Goal: Transaction & Acquisition: Purchase product/service

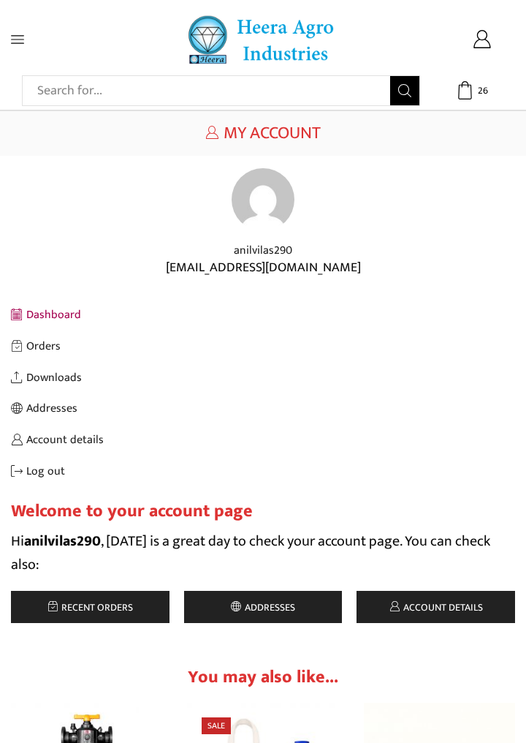
click at [131, 612] on span "Recent orders" at bounding box center [95, 607] width 75 height 17
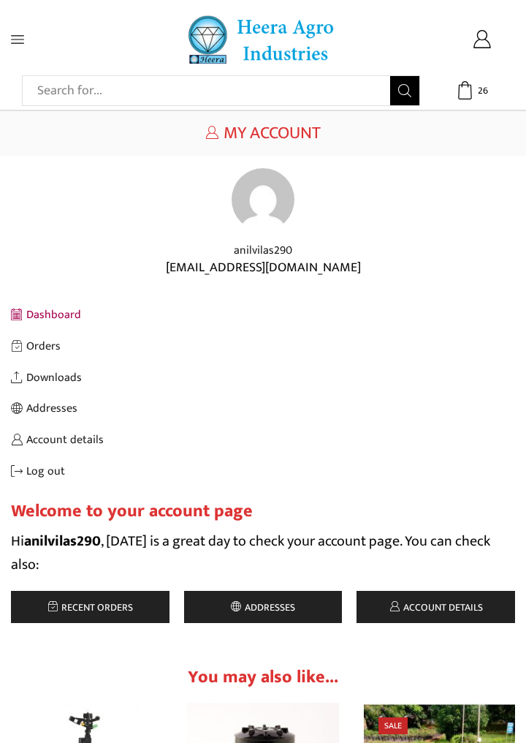
click at [16, 39] on icon at bounding box center [17, 39] width 13 height 8
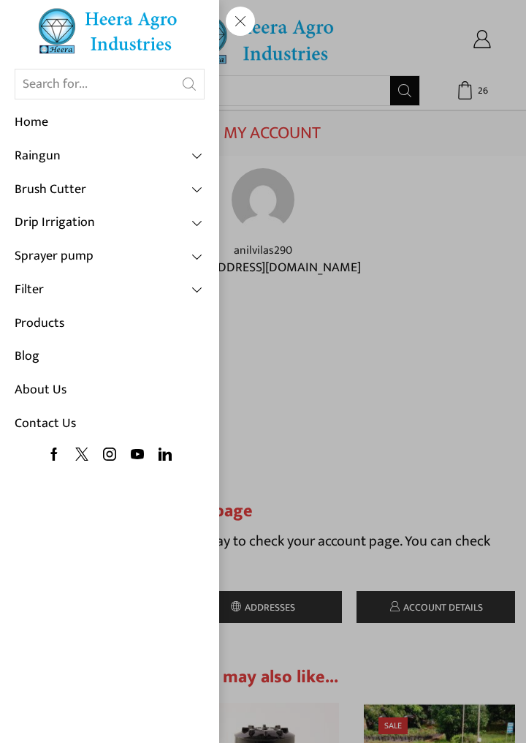
click at [184, 216] on link "Drip Irrigation" at bounding box center [110, 223] width 190 height 34
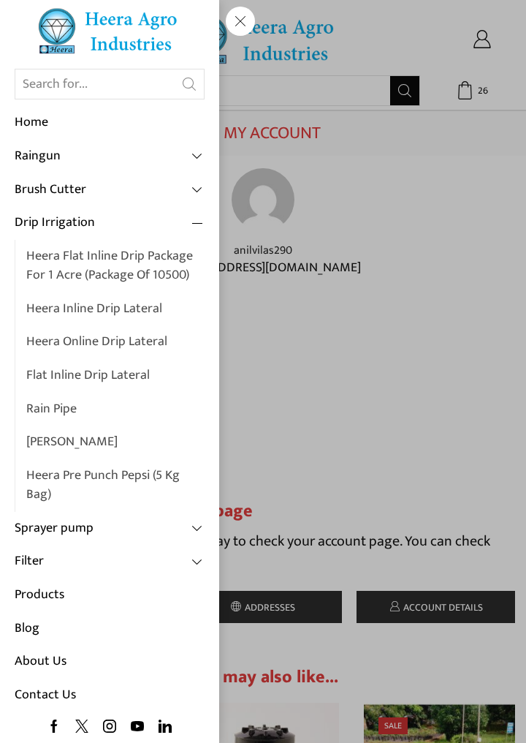
click at [95, 313] on link "Heera Inline Drip Lateral" at bounding box center [115, 309] width 178 height 34
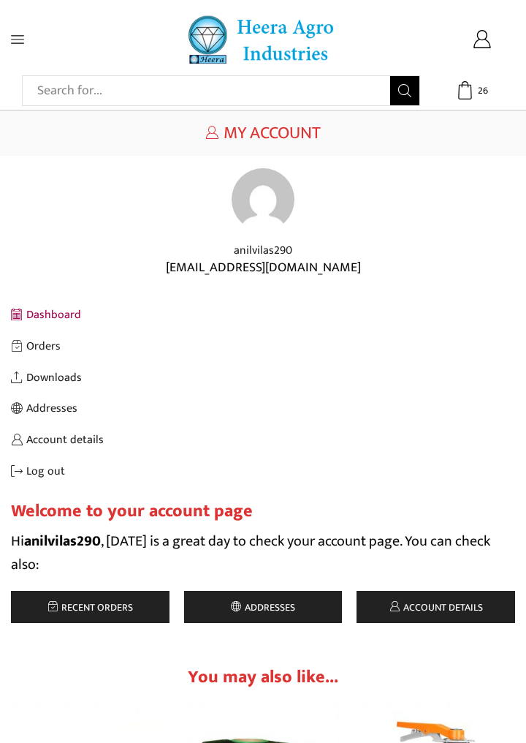
click at [33, 44] on span at bounding box center [44, 39] width 66 height 13
click at [15, 38] on icon at bounding box center [17, 39] width 13 height 13
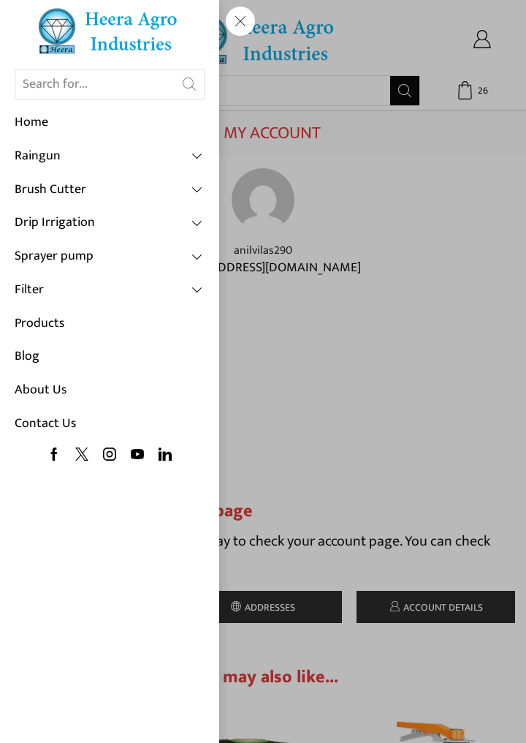
click at [173, 226] on link "Drip Irrigation" at bounding box center [110, 223] width 190 height 34
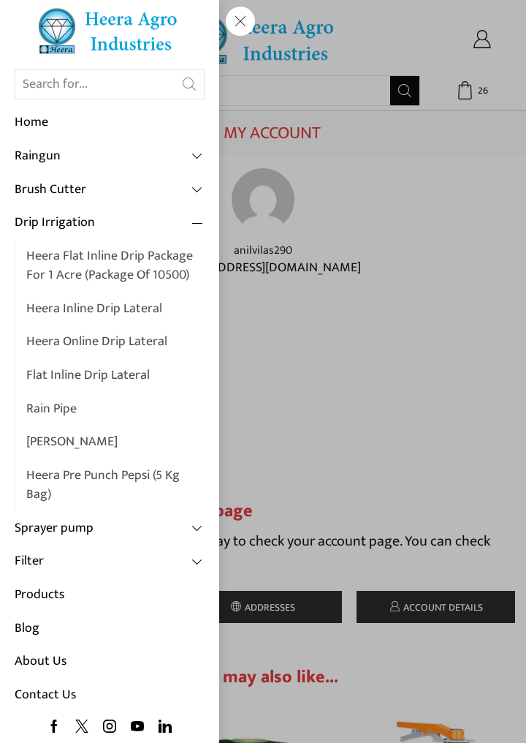
click at [167, 270] on link "Heera Flat Inline Drip Package For 1 Acre (Package of 10500)" at bounding box center [115, 266] width 178 height 52
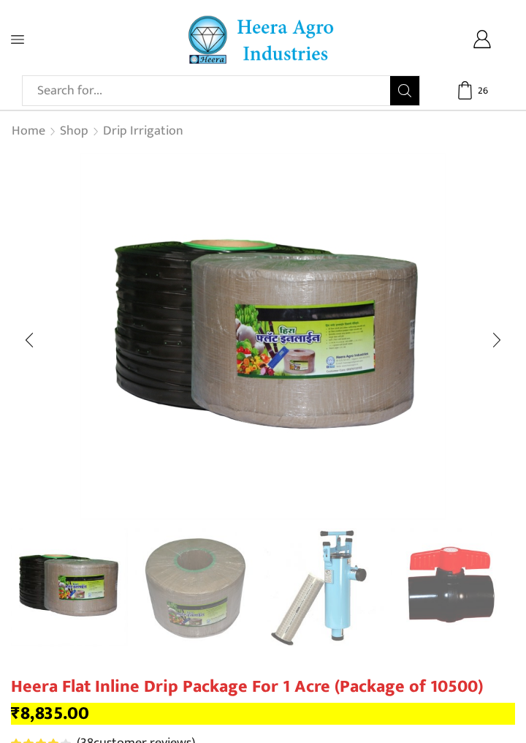
click at [209, 594] on img "2 / 10" at bounding box center [195, 588] width 121 height 121
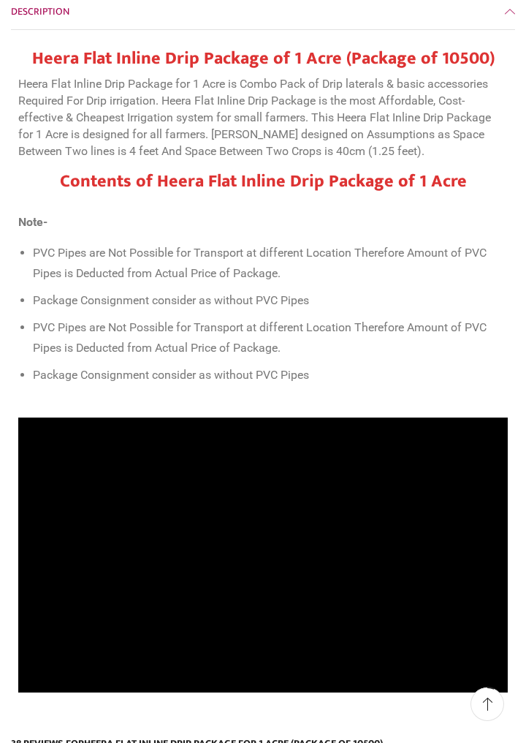
scroll to position [1044, 0]
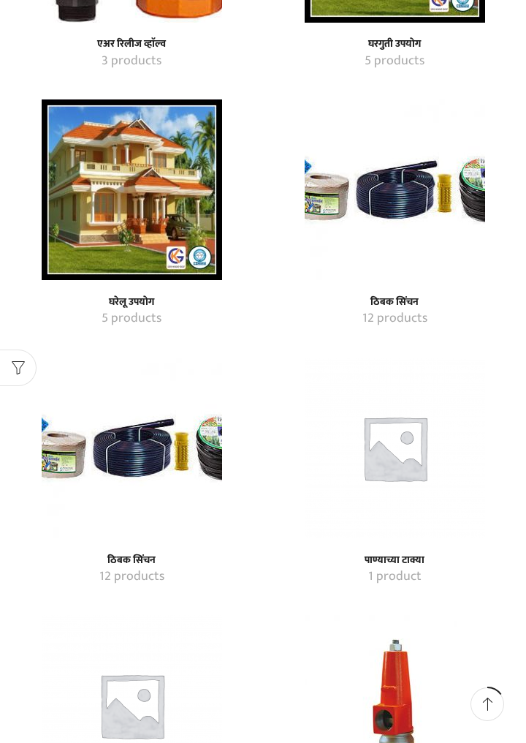
scroll to position [1115, 0]
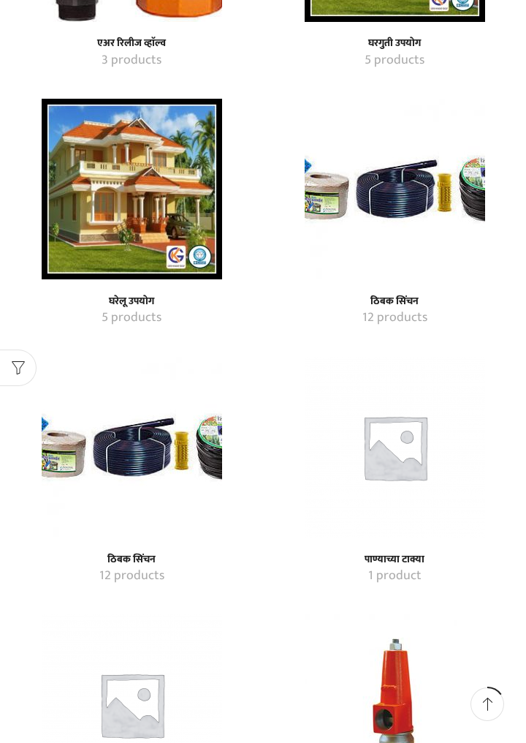
click at [133, 474] on img "Visit product category ठिबक सिंचन" at bounding box center [132, 447] width 181 height 181
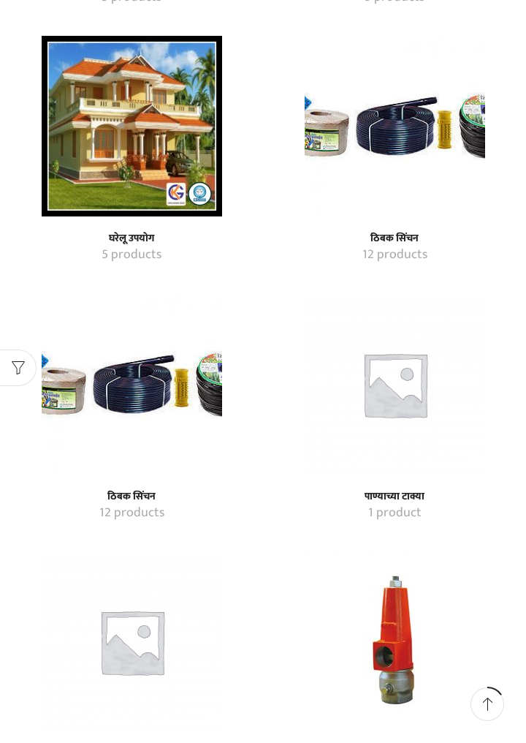
scroll to position [1185, 0]
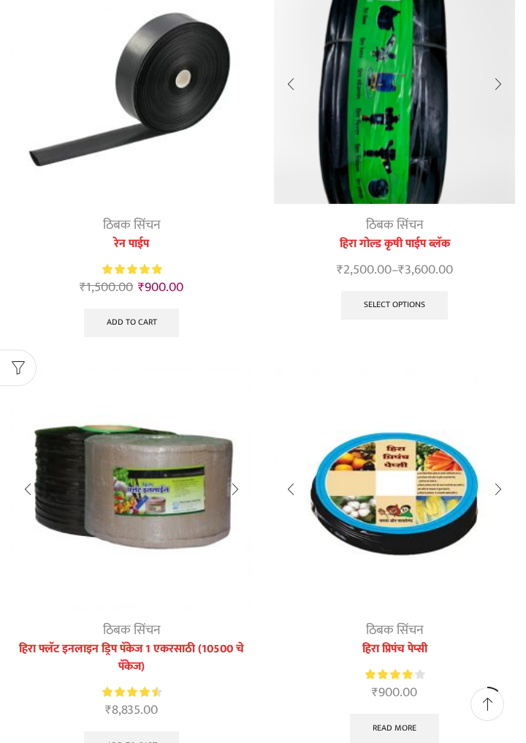
scroll to position [222, 0]
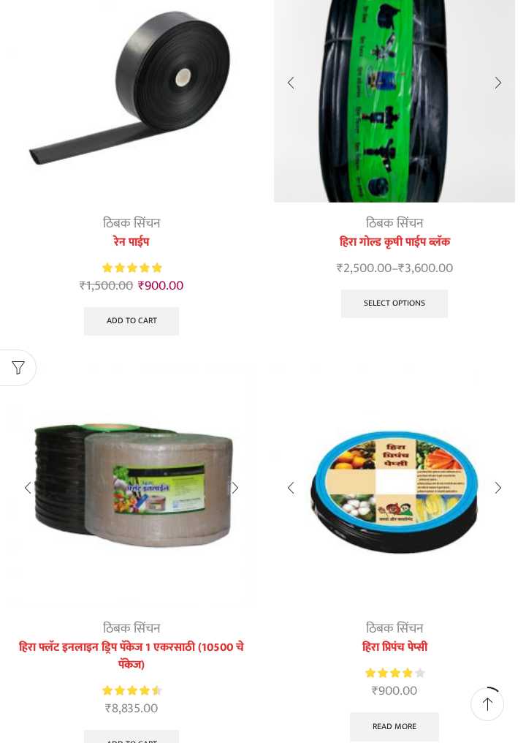
click at [124, 477] on img at bounding box center [131, 486] width 241 height 241
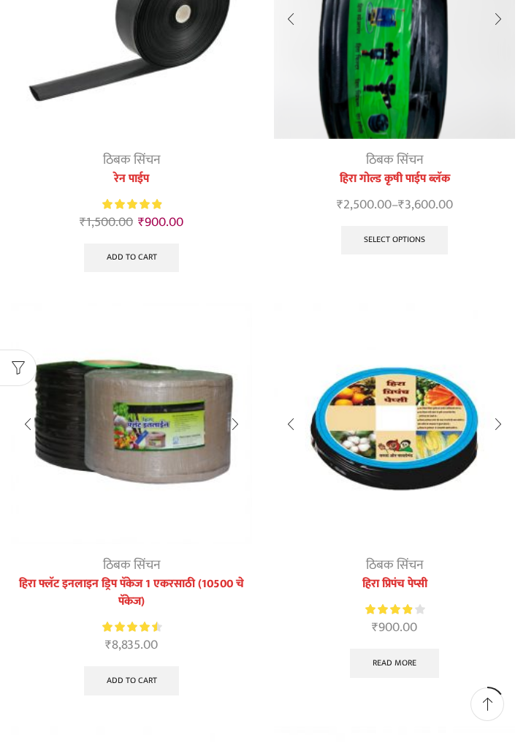
scroll to position [292, 0]
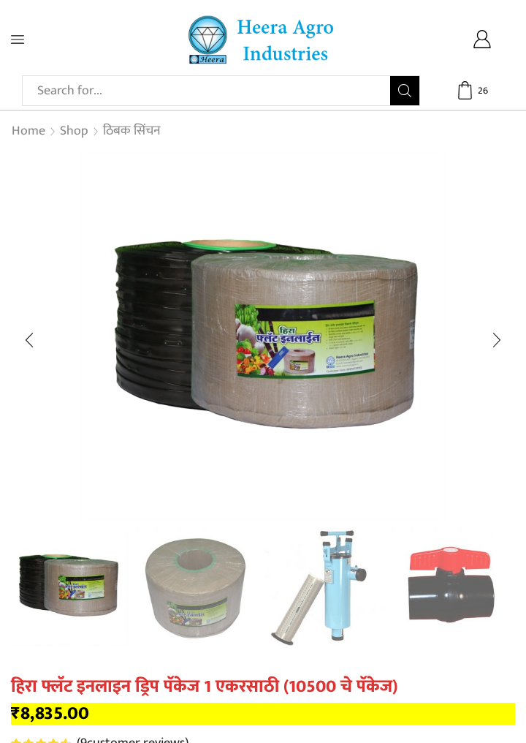
click at [496, 341] on div "Next slide" at bounding box center [497, 340] width 37 height 37
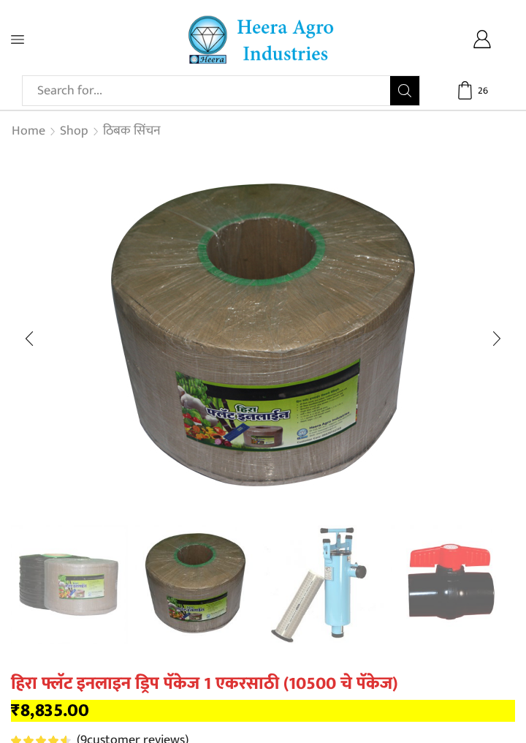
click at [491, 343] on div "Next slide" at bounding box center [497, 338] width 37 height 37
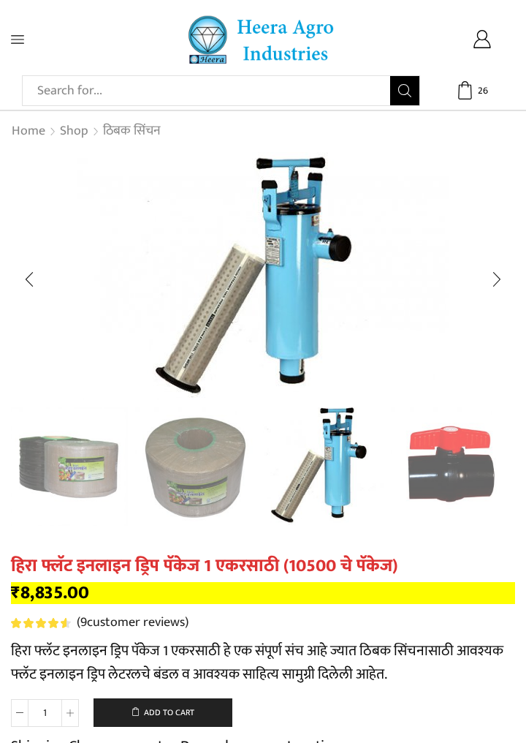
click at [510, 292] on div "Next slide" at bounding box center [497, 279] width 37 height 37
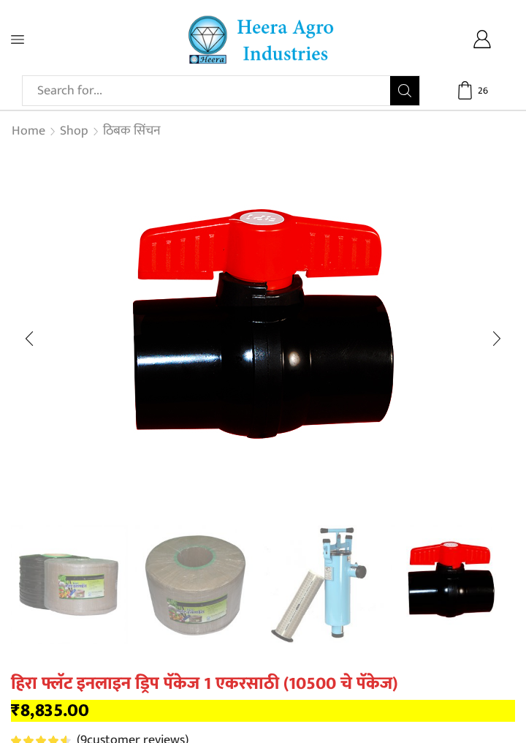
click at [494, 320] on div "Next slide" at bounding box center [497, 338] width 37 height 37
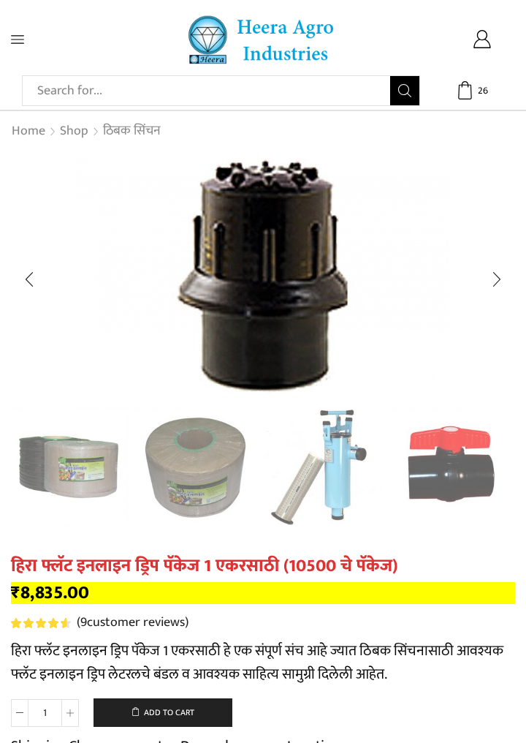
click at [501, 289] on div "Next slide" at bounding box center [497, 279] width 37 height 37
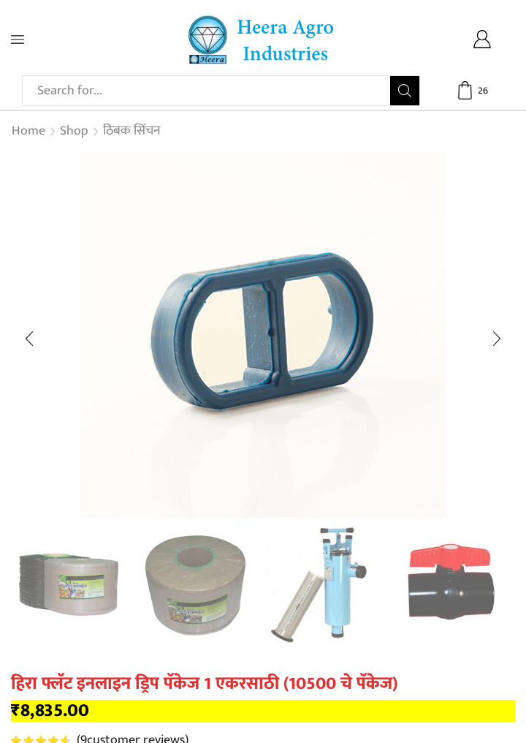
click at [498, 330] on div "Next slide" at bounding box center [497, 338] width 37 height 37
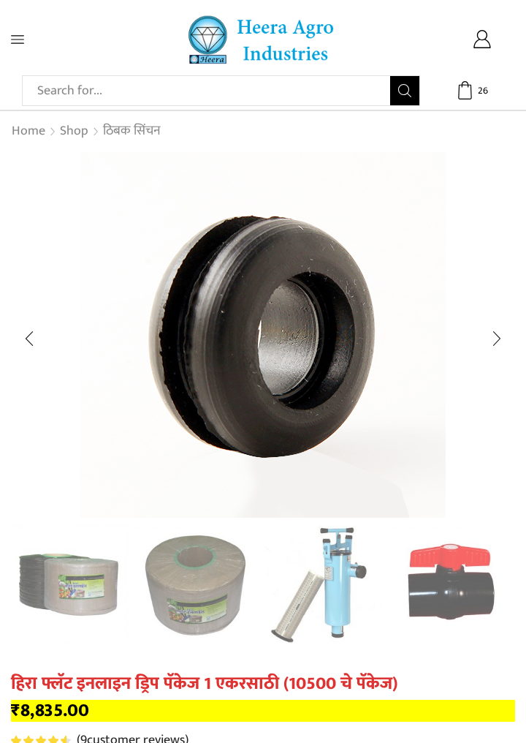
click at [487, 342] on div "Next slide" at bounding box center [497, 338] width 37 height 37
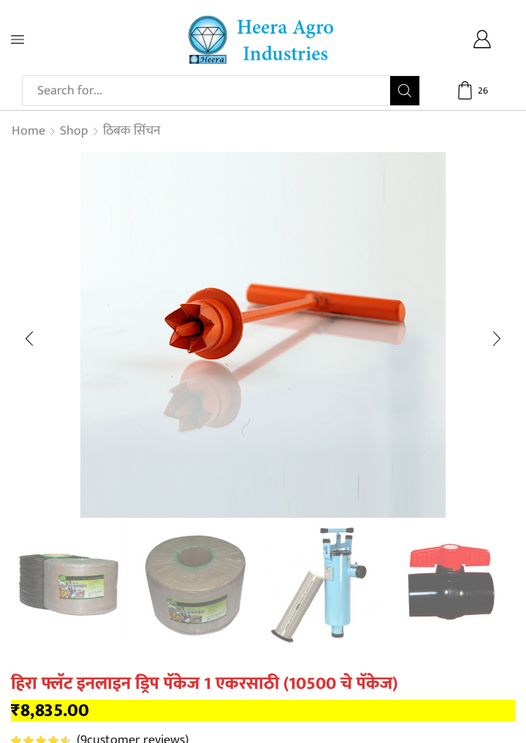
click at [509, 323] on div "Next slide" at bounding box center [497, 338] width 37 height 37
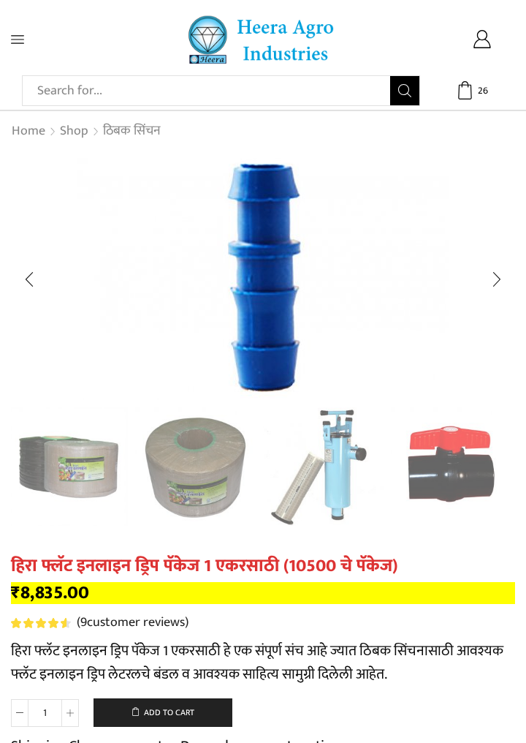
click at [504, 284] on div "Next slide" at bounding box center [497, 279] width 37 height 37
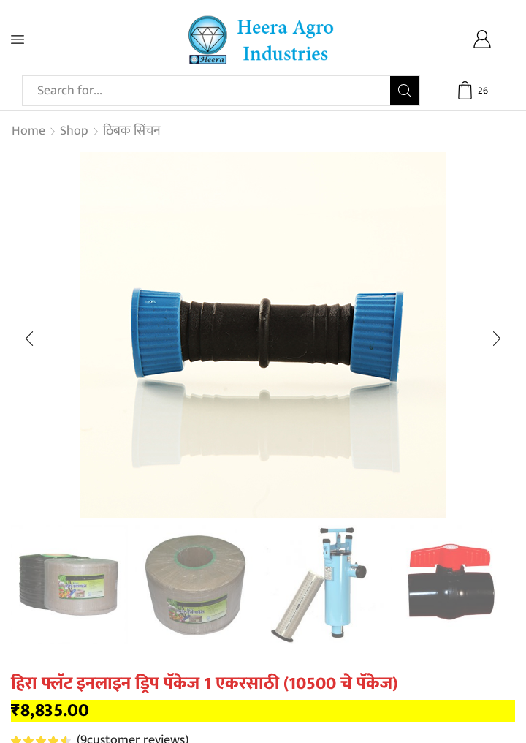
click at [497, 327] on div "Next slide" at bounding box center [497, 338] width 37 height 37
click at [506, 324] on div "Next slide" at bounding box center [497, 338] width 37 height 37
click at [497, 332] on div "Next slide" at bounding box center [497, 338] width 37 height 37
click at [491, 344] on div "Next slide" at bounding box center [497, 338] width 37 height 37
click at [496, 341] on div "Next slide" at bounding box center [497, 338] width 37 height 37
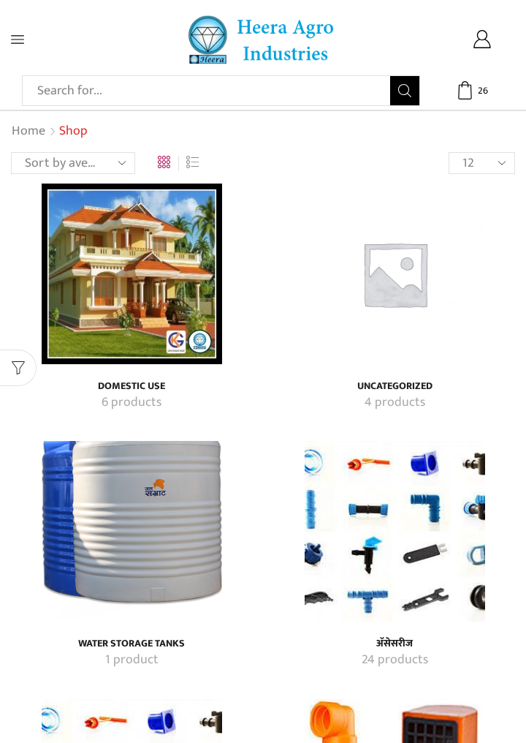
click at [18, 39] on icon at bounding box center [17, 39] width 13 height 13
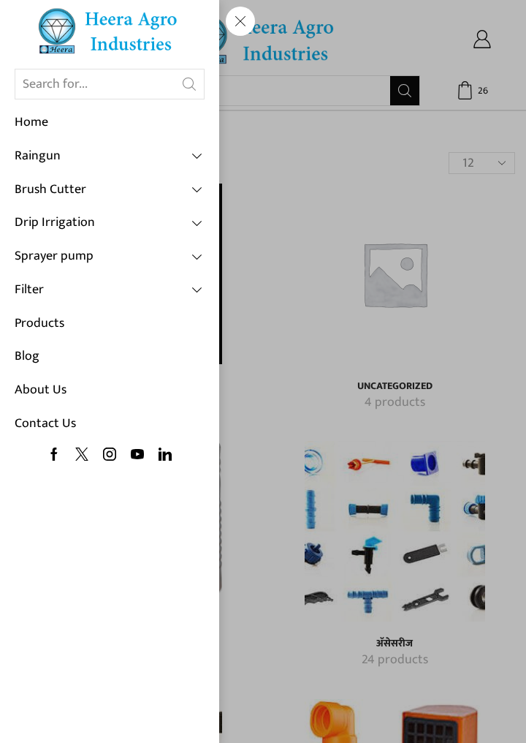
click at [190, 225] on link "Drip Irrigation" at bounding box center [110, 223] width 190 height 34
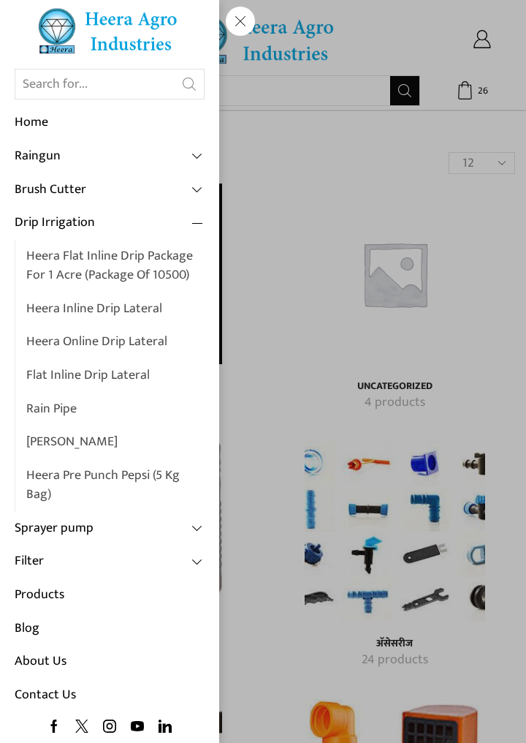
click at [147, 373] on link "Flat Inline Drip Lateral" at bounding box center [115, 376] width 178 height 34
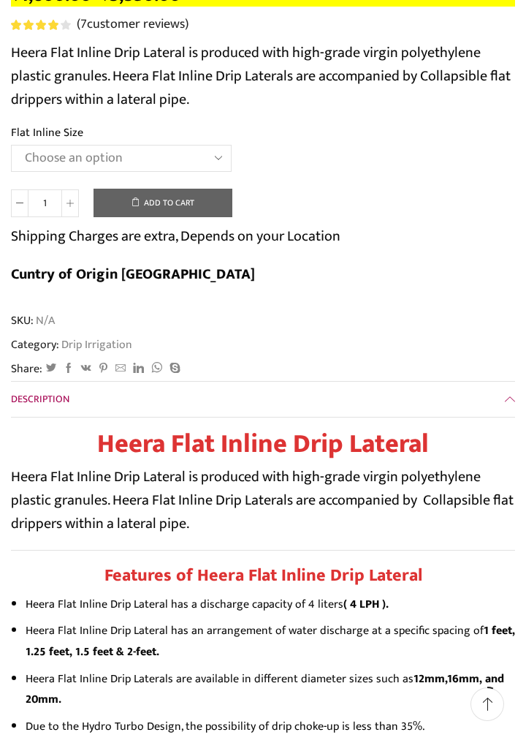
scroll to position [362, 0]
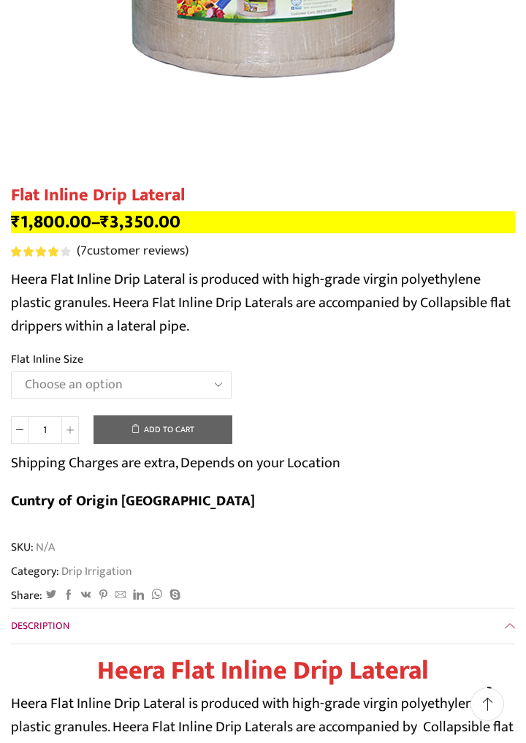
click at [200, 380] on select "Choose an option 12 MM 0.25 Thickness (30 CM) 12 MM 0.25 Thickness (40 CM) 12 M…" at bounding box center [121, 384] width 221 height 27
click at [11, 372] on select "Choose an option 12 MM 0.25 Thickness (30 CM) 12 MM 0.25 Thickness (40 CM) 12 M…" at bounding box center [121, 384] width 221 height 27
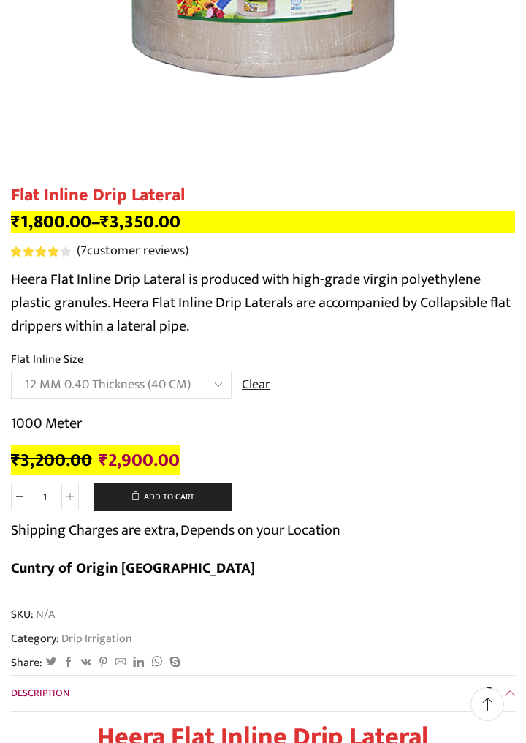
click at [216, 379] on select "Choose an option 12 MM 0.25 Thickness (30 CM) 12 MM 0.25 Thickness (40 CM) 12 M…" at bounding box center [121, 384] width 221 height 27
click at [11, 372] on select "Choose an option 12 MM 0.25 Thickness (30 CM) 12 MM 0.25 Thickness (40 CM) 12 M…" at bounding box center [121, 384] width 221 height 27
click at [214, 379] on select "Choose an option 12 MM 0.25 Thickness (30 CM) 12 MM 0.25 Thickness (40 CM) 12 M…" at bounding box center [121, 384] width 221 height 27
click at [11, 372] on select "Choose an option 12 MM 0.25 Thickness (30 CM) 12 MM 0.25 Thickness (40 CM) 12 M…" at bounding box center [121, 384] width 221 height 27
click at [216, 385] on select "Choose an option 12 MM 0.25 Thickness (30 CM) 12 MM 0.25 Thickness (40 CM) 12 M…" at bounding box center [121, 384] width 221 height 27
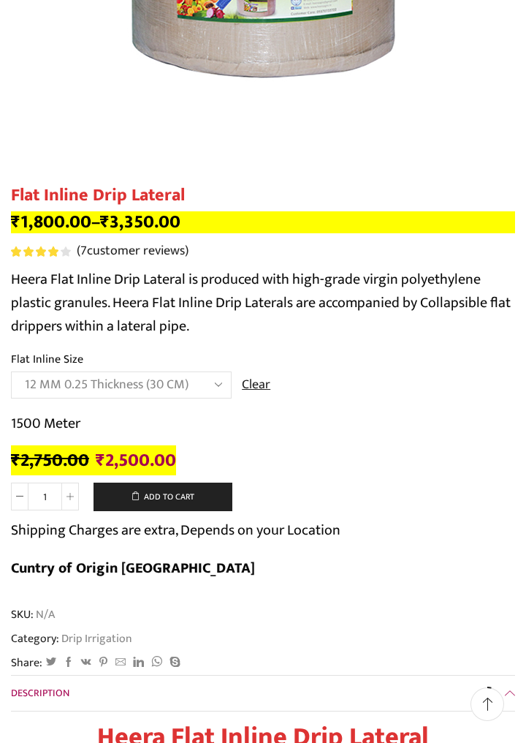
click at [11, 372] on select "Choose an option 12 MM 0.25 Thickness (30 CM) 12 MM 0.25 Thickness (40 CM) 12 M…" at bounding box center [121, 384] width 221 height 27
click at [200, 382] on select "Choose an option 12 MM 0.25 Thickness (30 CM) 12 MM 0.25 Thickness (40 CM) 12 M…" at bounding box center [121, 384] width 221 height 27
select select "12 MM 0.40 Thickness (50 CM)"
click at [11, 372] on select "Choose an option 12 MM 0.25 Thickness (30 CM) 12 MM 0.25 Thickness (40 CM) 12 M…" at bounding box center [121, 384] width 221 height 27
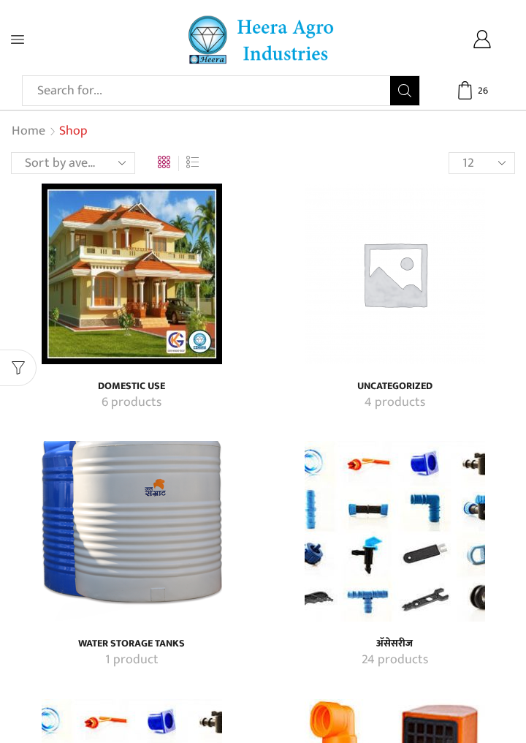
click at [20, 34] on icon at bounding box center [17, 39] width 13 height 13
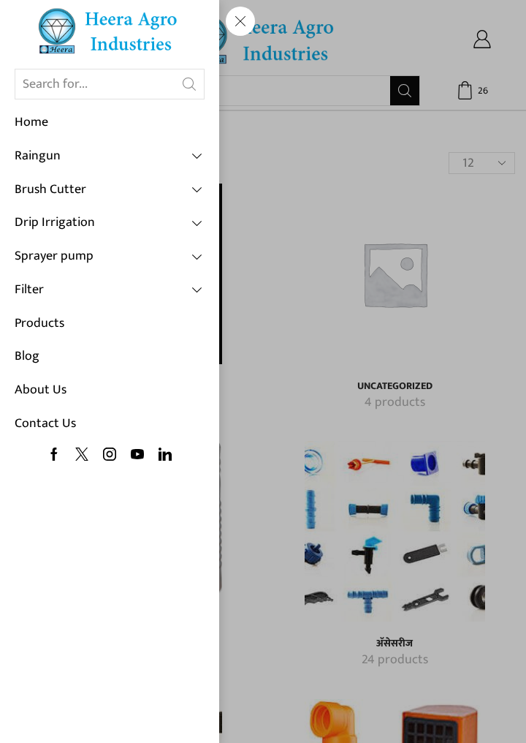
click at [172, 229] on link "Drip Irrigation" at bounding box center [110, 223] width 190 height 34
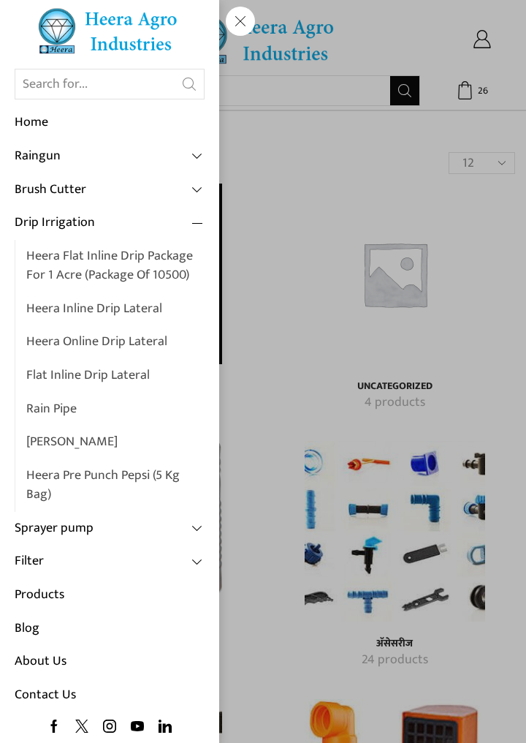
click at [149, 305] on link "Heera Inline Drip Lateral" at bounding box center [115, 309] width 178 height 34
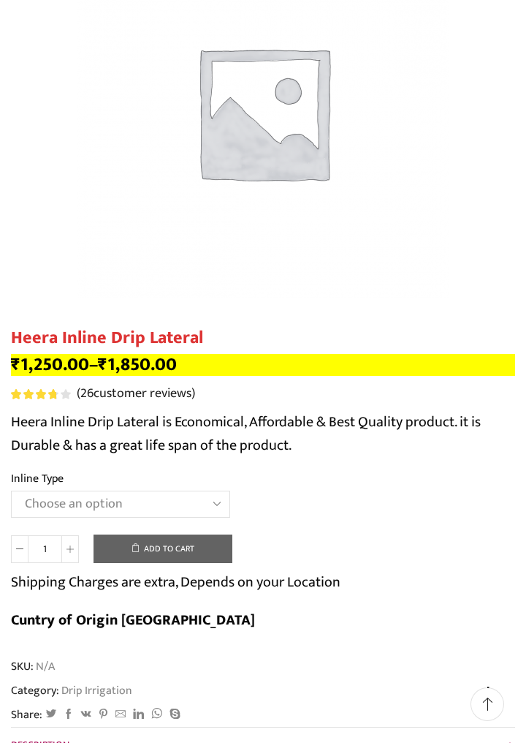
scroll to position [228, 0]
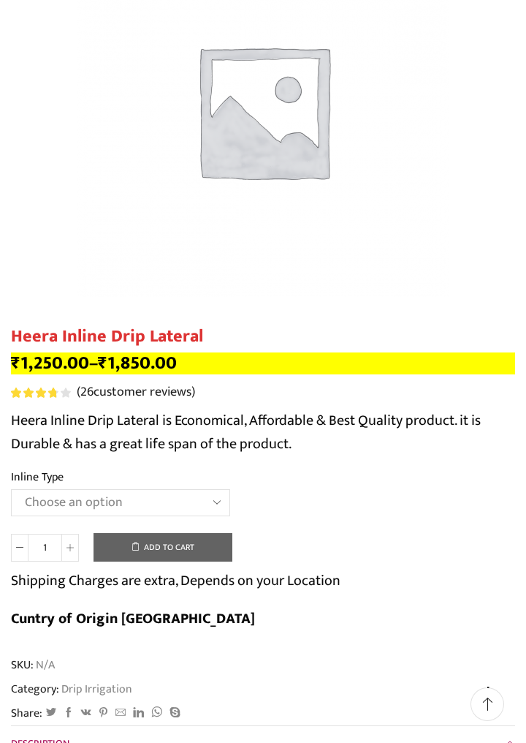
click at [219, 494] on select "Choose an option Heera Inline 12 MM (30CM) Heera Inline 12 MM (38CM) Heera Inli…" at bounding box center [120, 502] width 219 height 27
click at [11, 490] on select "Choose an option Heera Inline 12 MM (30CM) Heera Inline 12 MM (38CM) Heera Inli…" at bounding box center [120, 502] width 219 height 27
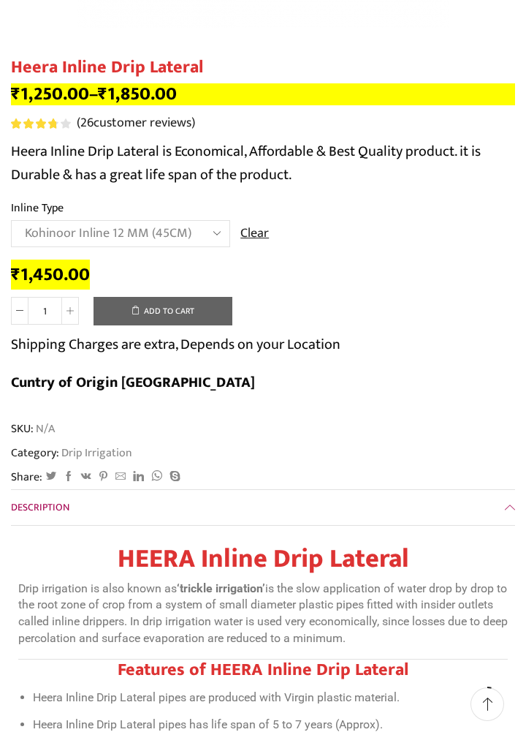
scroll to position [496, 0]
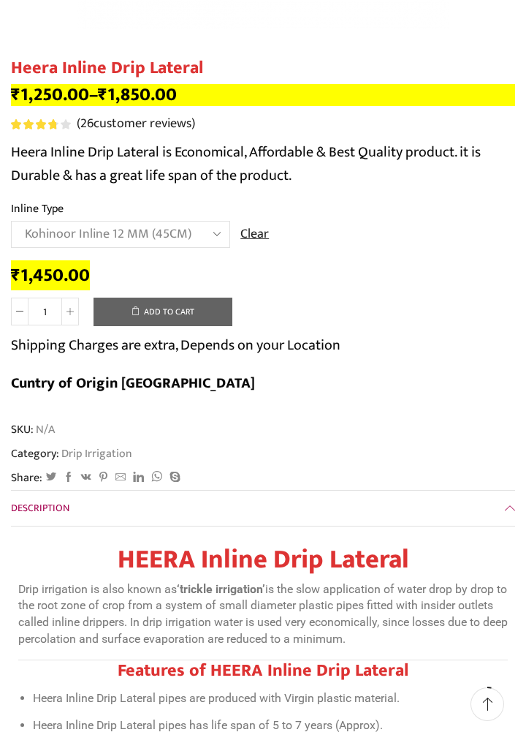
click at [197, 238] on select "Choose an option Heera Inline 12 MM (30CM) Heera Inline 12 MM (38CM) Heera Inli…" at bounding box center [120, 234] width 219 height 27
click at [11, 221] on select "Choose an option Heera Inline 12 MM (30CM) Heera Inline 12 MM (38CM) Heera Inli…" at bounding box center [120, 234] width 219 height 27
select select "Heera Inline 16 MM (60CM)"
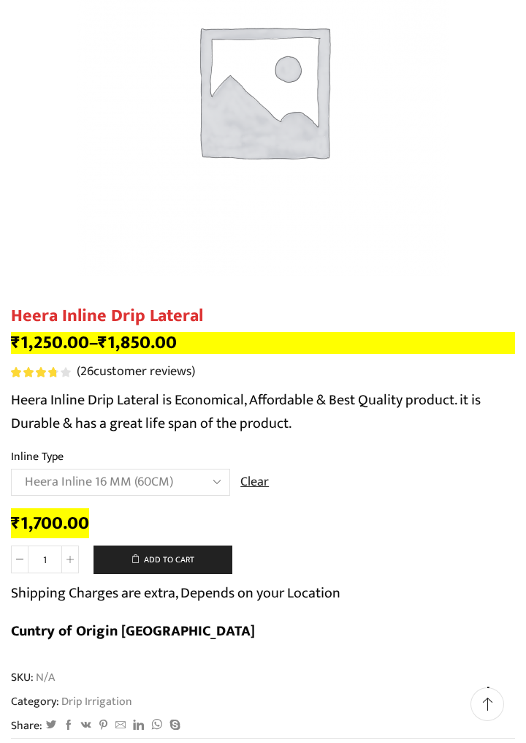
scroll to position [253, 0]
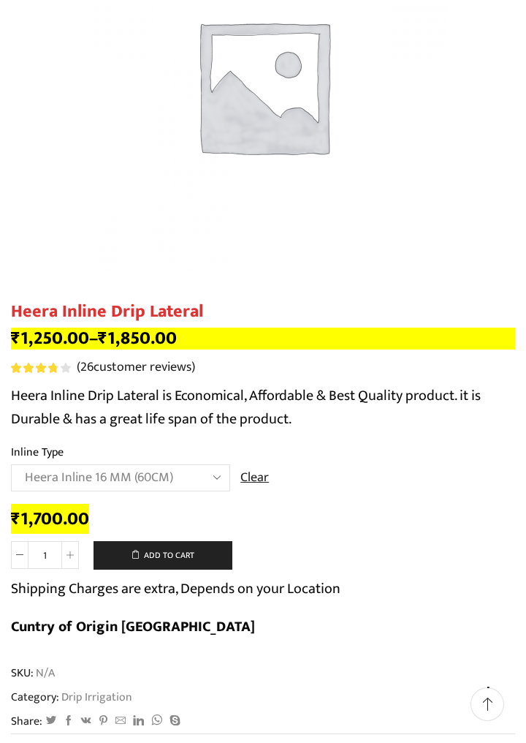
click at [208, 482] on select "Choose an option Heera Inline 12 MM (30CM) Heera Inline 12 MM (38CM) Heera Inli…" at bounding box center [120, 477] width 219 height 27
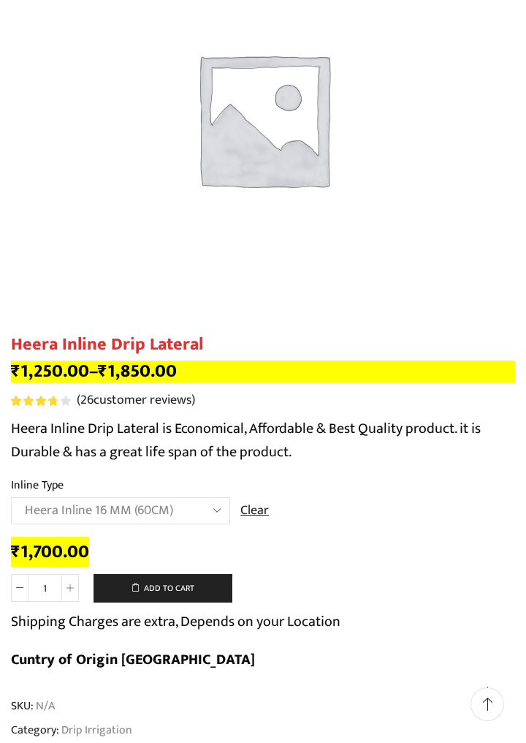
scroll to position [0, 0]
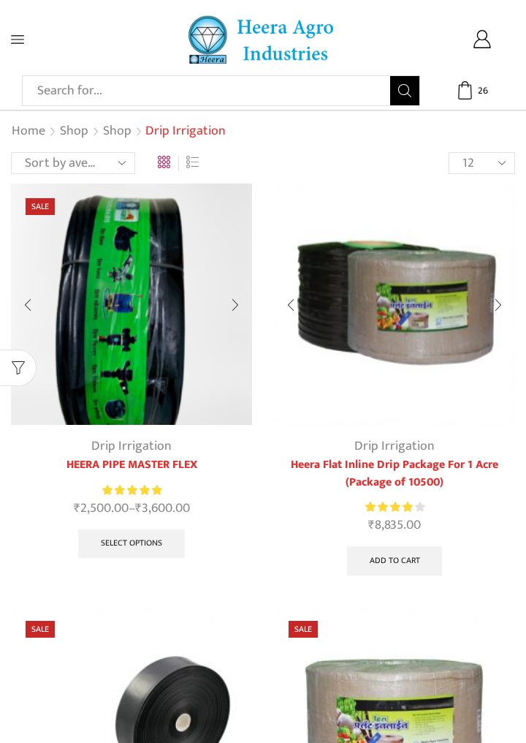
click at [14, 34] on icon at bounding box center [17, 39] width 13 height 13
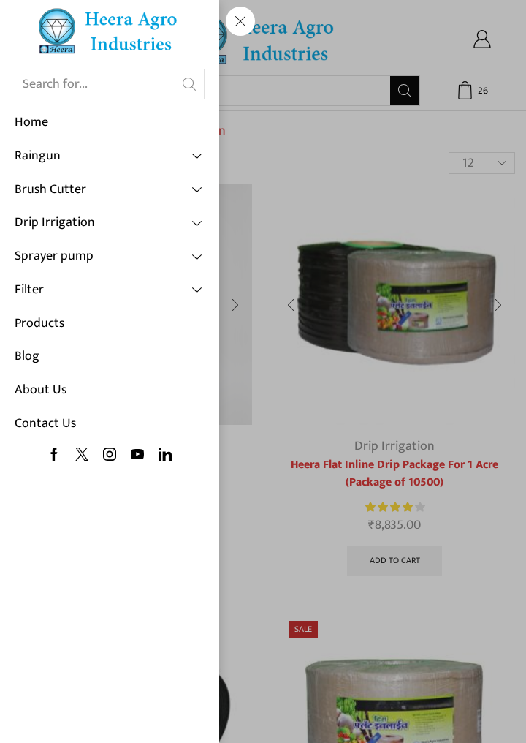
click at [194, 222] on span at bounding box center [197, 222] width 13 height 13
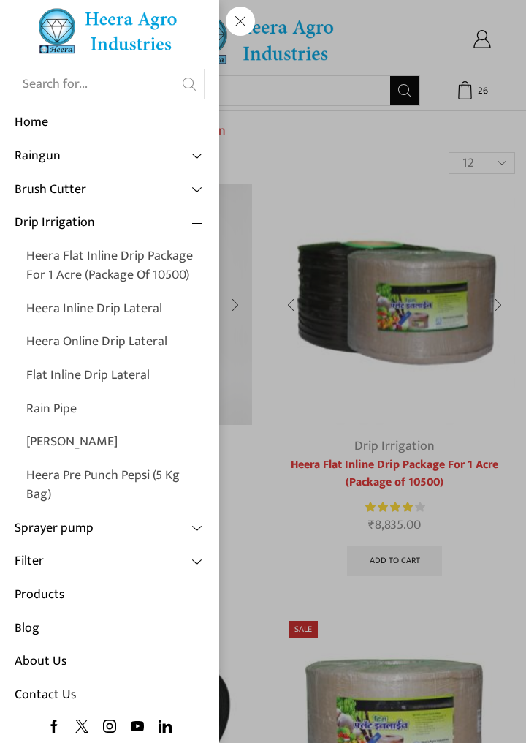
click at [147, 350] on link "Heera Online Drip Lateral" at bounding box center [115, 342] width 178 height 34
click at [95, 341] on link "Heera Online Drip Lateral" at bounding box center [115, 342] width 178 height 34
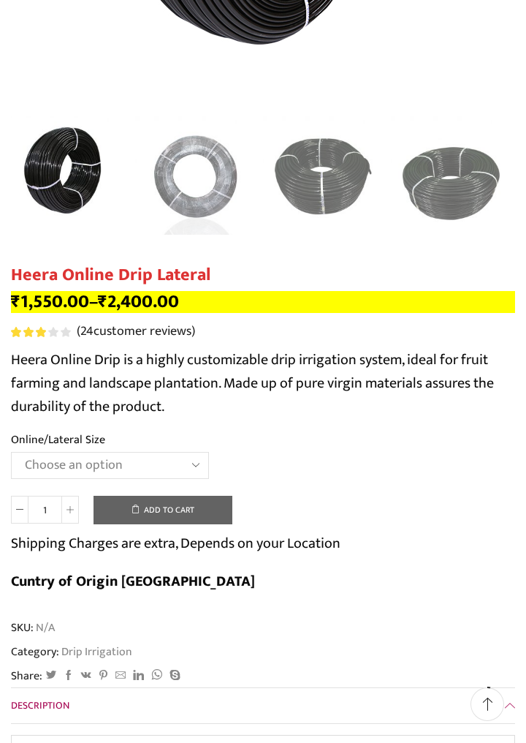
scroll to position [411, 0]
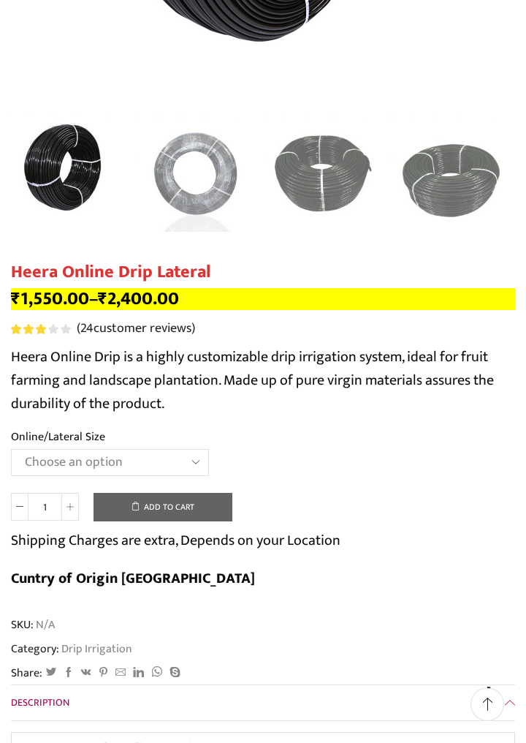
click at [177, 462] on select "Choose an option Heera Online 16MM Heera Online GOLD 16MM Heera Online 12MM Hee…" at bounding box center [110, 462] width 198 height 27
click at [11, 449] on select "Choose an option Heera Online 16MM Heera Online GOLD 16MM Heera Online 12MM Hee…" at bounding box center [110, 462] width 198 height 27
select select "Heera Online 16MM"
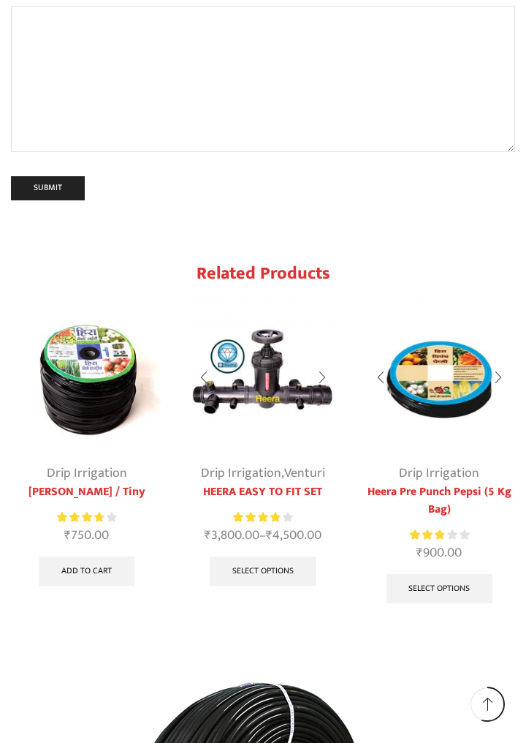
scroll to position [7540, 0]
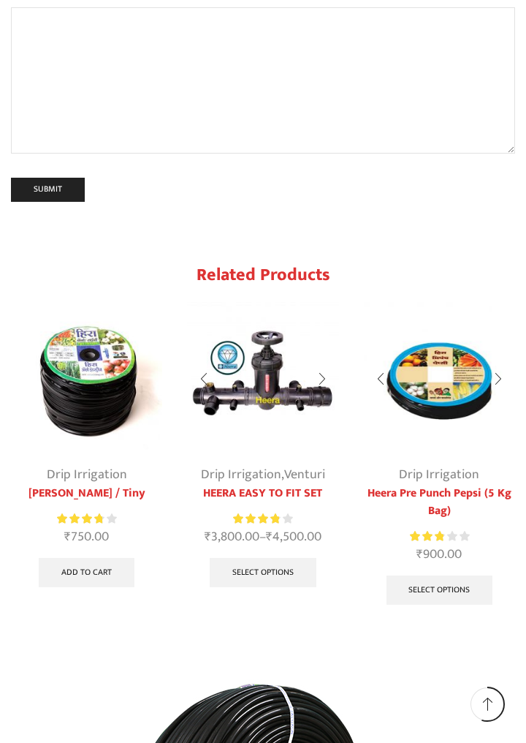
click at [286, 302] on img "2 / 10" at bounding box center [262, 377] width 151 height 151
click at [281, 302] on img "2 / 10" at bounding box center [262, 377] width 151 height 151
click at [272, 302] on img "2 / 10" at bounding box center [262, 377] width 151 height 151
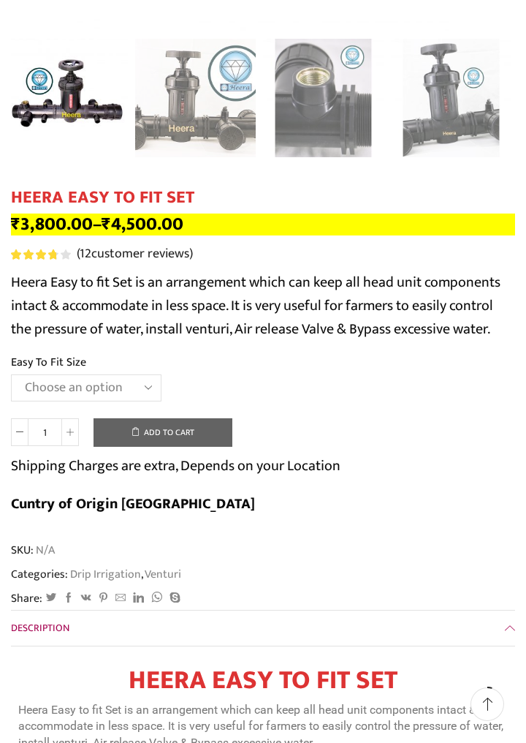
scroll to position [494, 0]
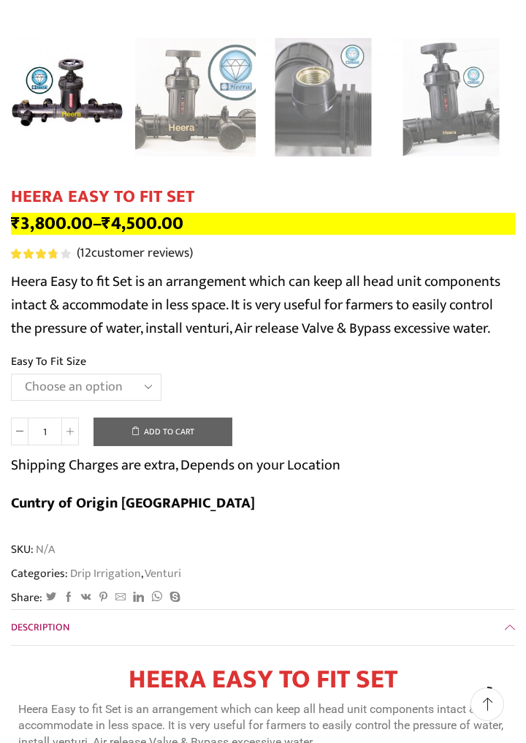
click at [145, 393] on select "Choose an option 2" Easy To Fit 2.5" Easy To Fit 3" Easy To Fit" at bounding box center [86, 386] width 151 height 27
click at [11, 374] on select "Choose an option 2" Easy To Fit 2.5" Easy To Fit 3" Easy To Fit" at bounding box center [86, 386] width 151 height 27
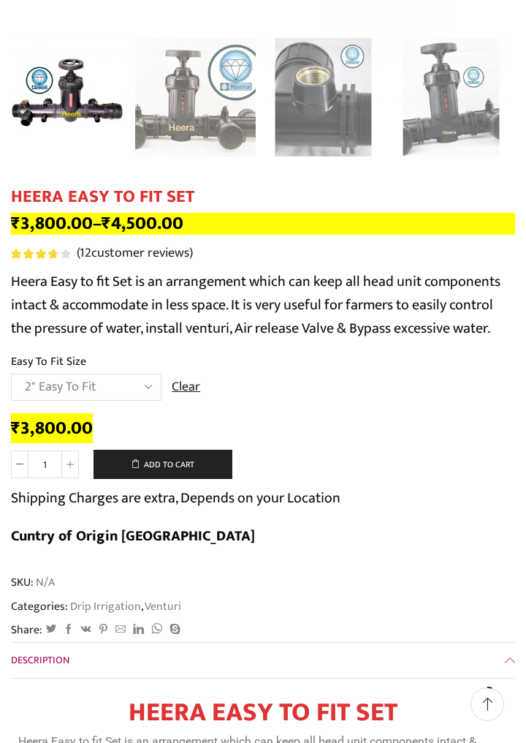
click at [126, 391] on select "Choose an option 2" Easy To Fit 2.5" Easy To Fit 3" Easy To Fit" at bounding box center [86, 386] width 151 height 27
click at [11, 374] on select "Choose an option 2" Easy To Fit 2.5" Easy To Fit 3" Easy To Fit" at bounding box center [86, 386] width 151 height 27
click at [107, 383] on select "Choose an option 2" Easy To Fit 2.5" Easy To Fit 3" Easy To Fit" at bounding box center [86, 386] width 151 height 27
click at [11, 374] on select "Choose an option 2" Easy To Fit 2.5" Easy To Fit 3" Easy To Fit" at bounding box center [86, 386] width 151 height 27
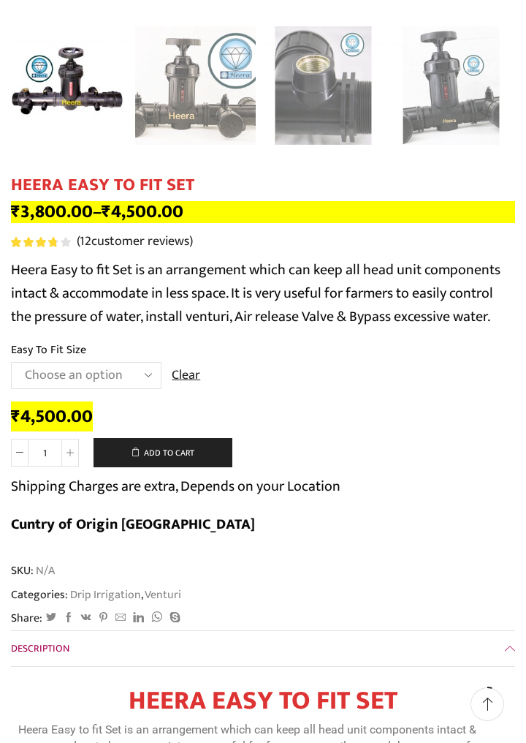
scroll to position [513, 0]
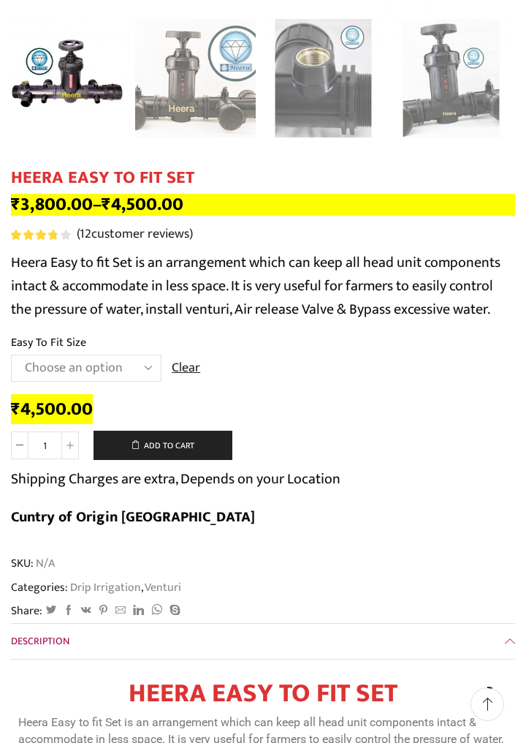
click at [126, 366] on select "Choose an option 2" Easy To Fit 2.5" Easy To Fit 3" Easy To Fit" at bounding box center [86, 367] width 151 height 27
click at [11, 355] on select "Choose an option 2" Easy To Fit 2.5" Easy To Fit 3" Easy To Fit" at bounding box center [86, 367] width 151 height 27
select select "2" Easy To Fit"
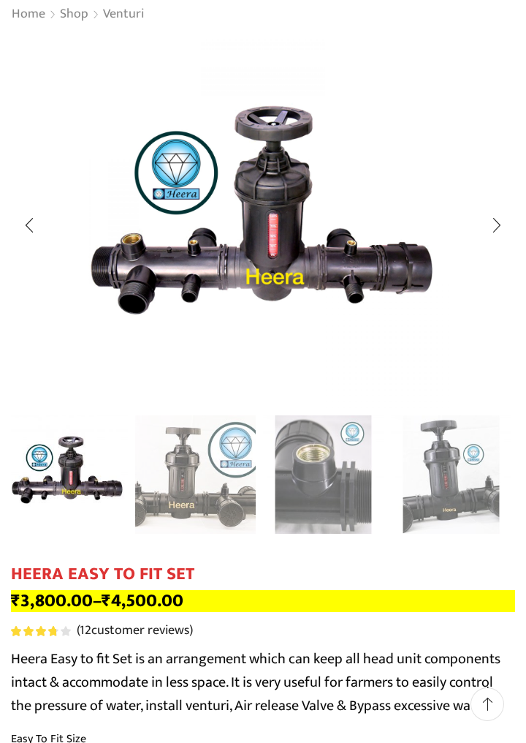
scroll to position [116, 0]
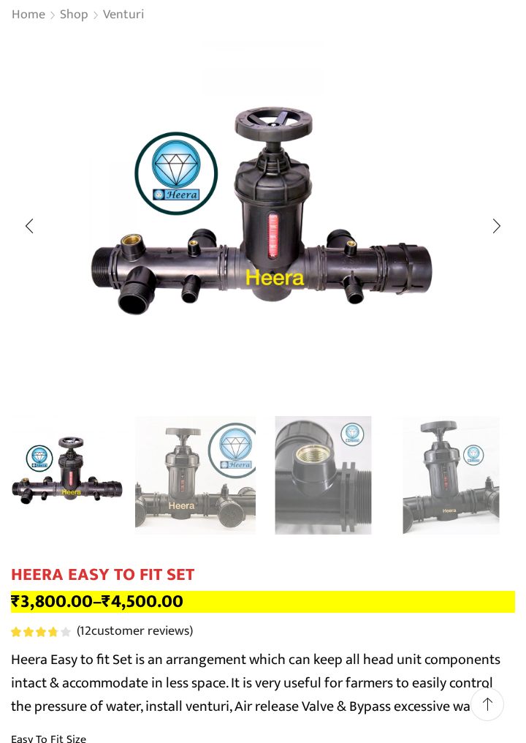
click at [492, 229] on div "Next slide" at bounding box center [497, 226] width 37 height 37
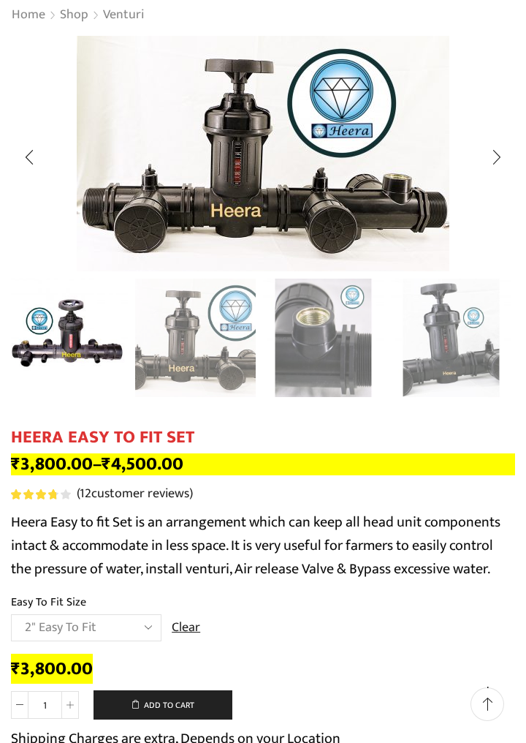
click at [487, 173] on div "Next slide" at bounding box center [497, 157] width 37 height 37
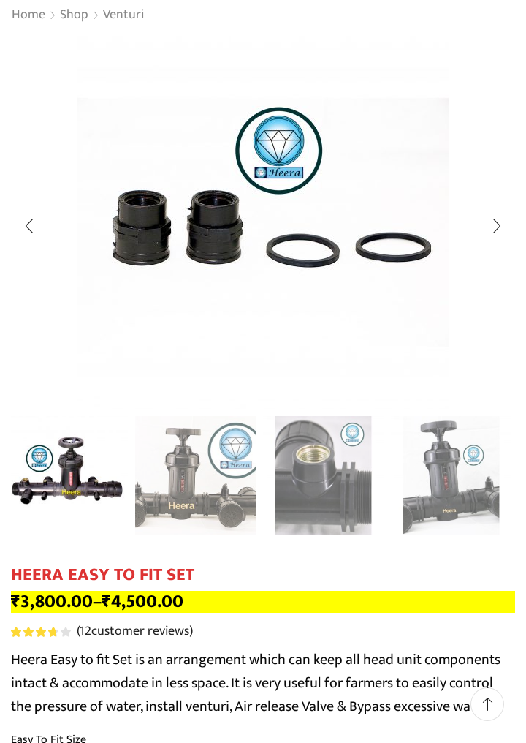
click at [499, 216] on div "Next slide" at bounding box center [497, 226] width 37 height 37
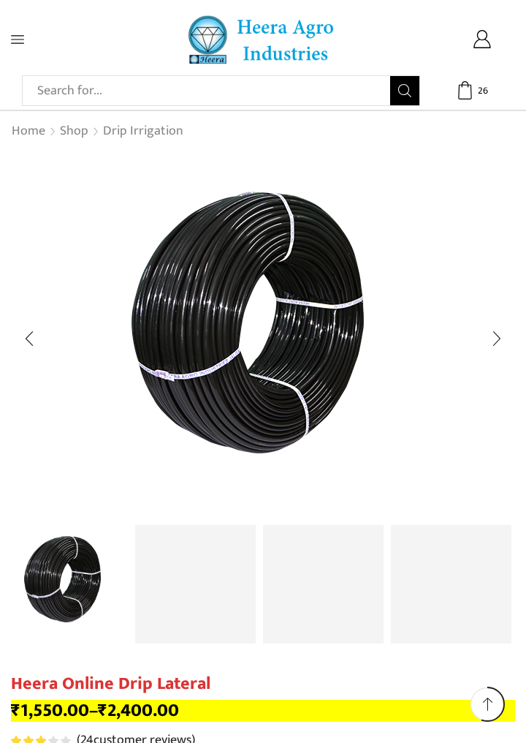
select select "Heera Online 16MM"
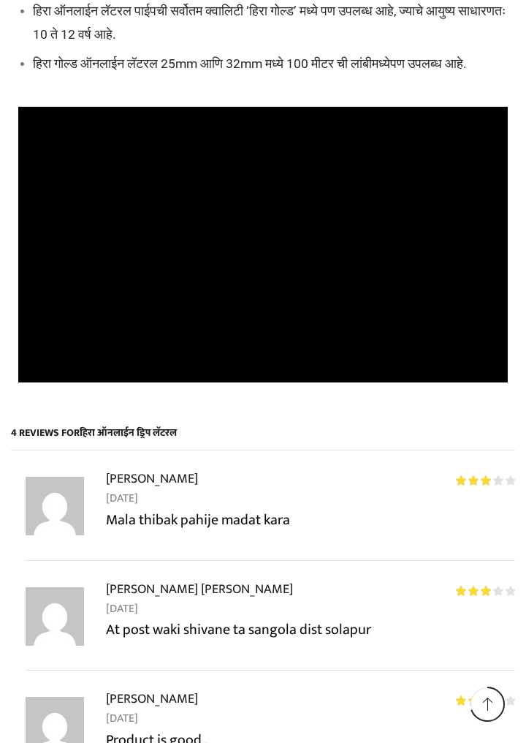
scroll to position [9508, 0]
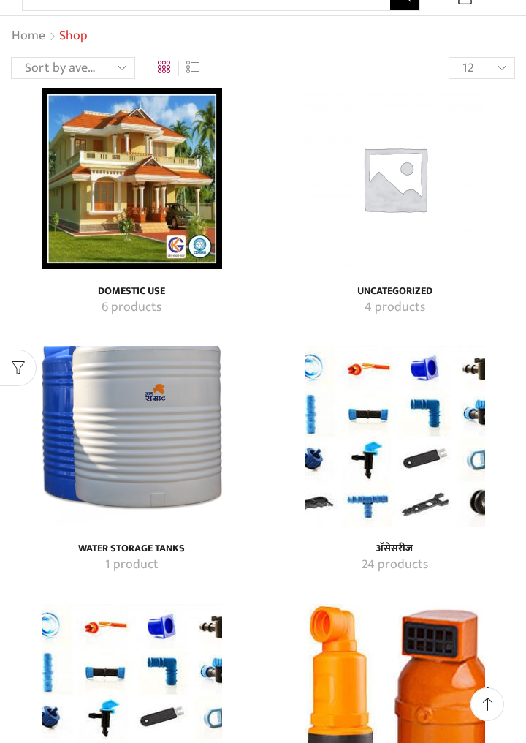
click at [459, 452] on img "Visit product category अ‍ॅसेसरीज" at bounding box center [395, 436] width 181 height 181
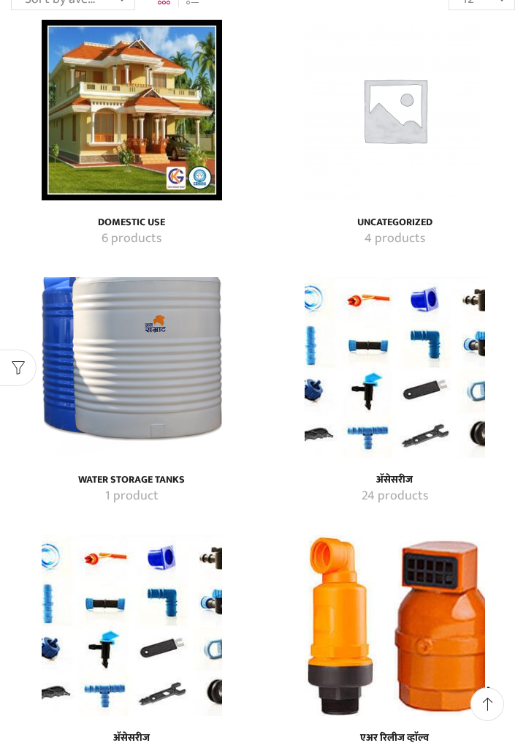
scroll to position [165, 0]
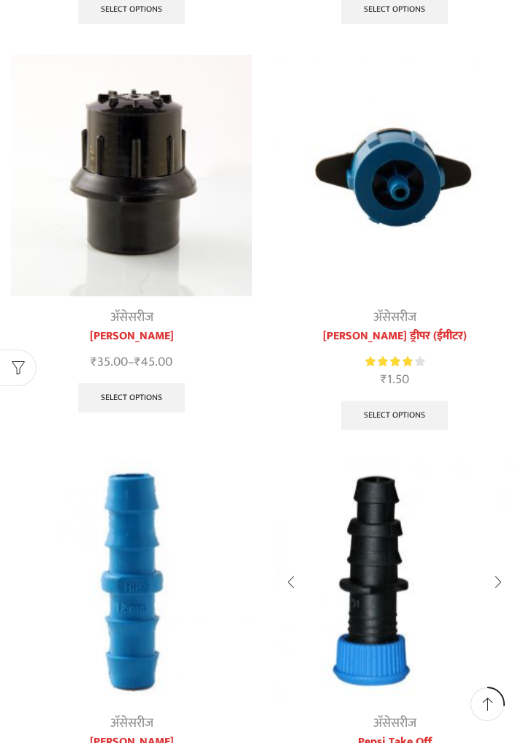
scroll to position [552, 0]
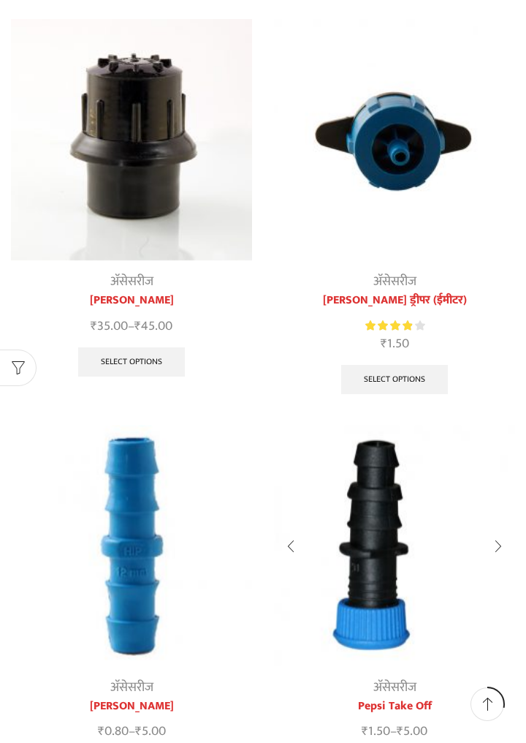
click at [414, 384] on link "Select options" at bounding box center [394, 379] width 107 height 29
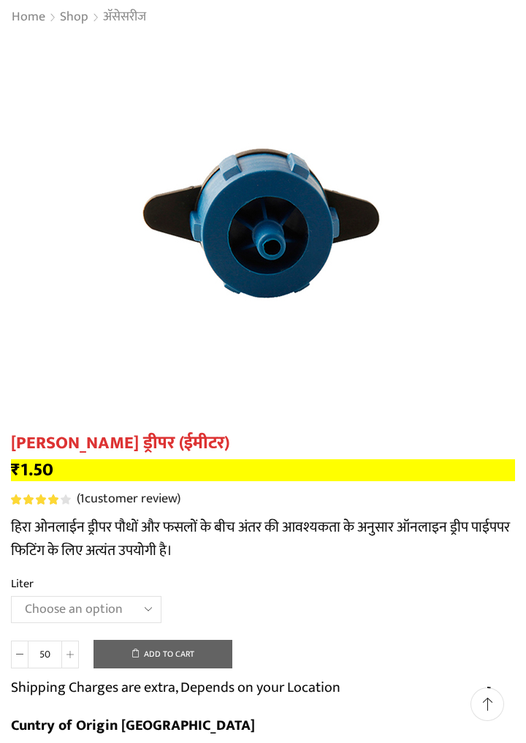
scroll to position [121, 0]
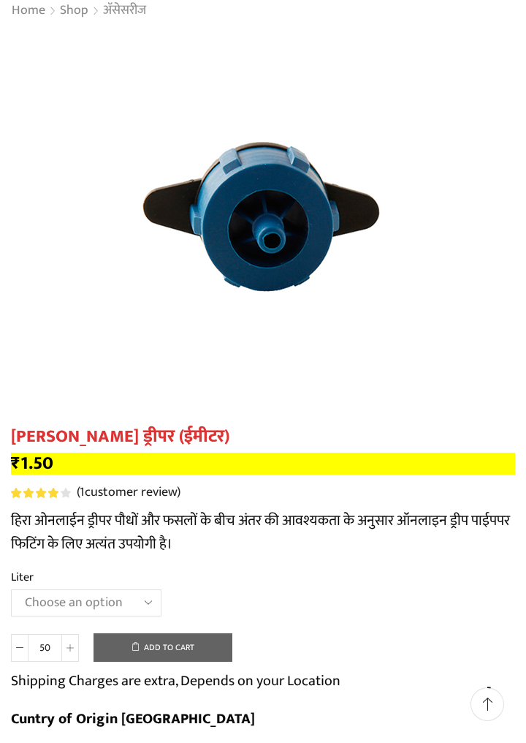
click at [132, 599] on select "Choose an option 16 Liter 4 Liter 8 Liter" at bounding box center [86, 602] width 151 height 27
click at [11, 590] on select "Choose an option 16 Liter 4 Liter 8 Liter" at bounding box center [86, 602] width 151 height 27
select select "4-liter"
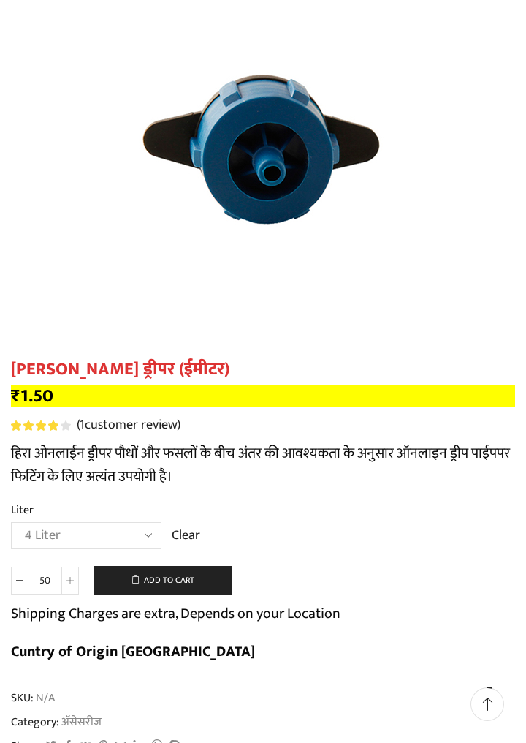
scroll to position [189, 0]
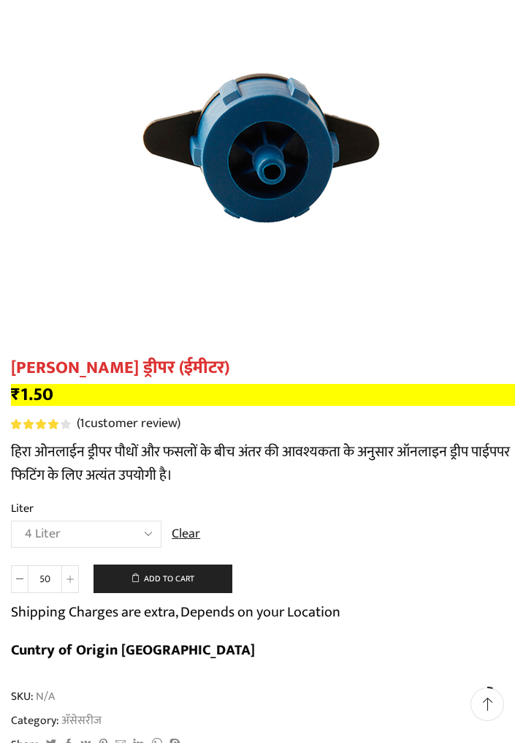
click at [77, 572] on span at bounding box center [70, 579] width 18 height 28
type input "100"
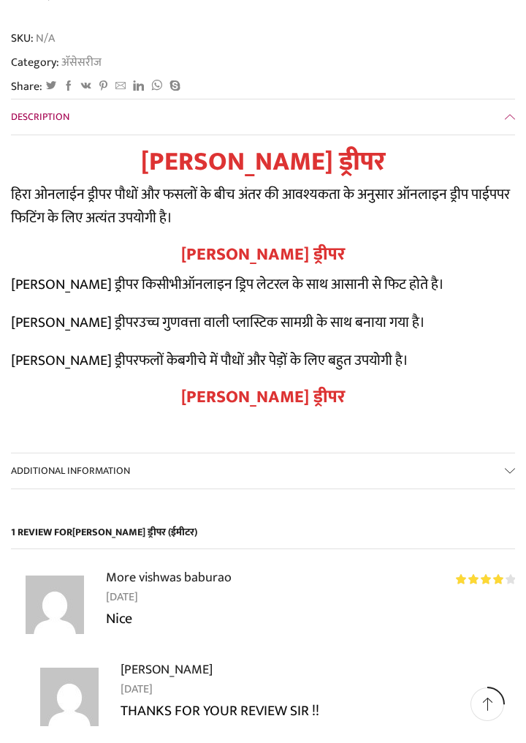
scroll to position [917, 0]
